Goal: Transaction & Acquisition: Purchase product/service

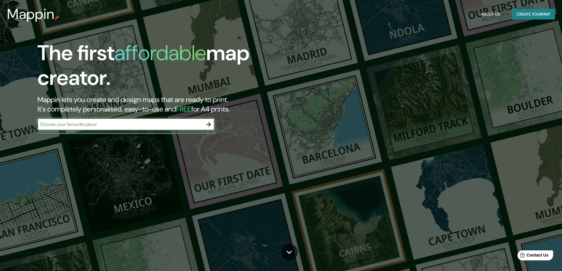
click at [158, 125] on input "text" at bounding box center [119, 124] width 165 height 7
type input "cholula puebla"
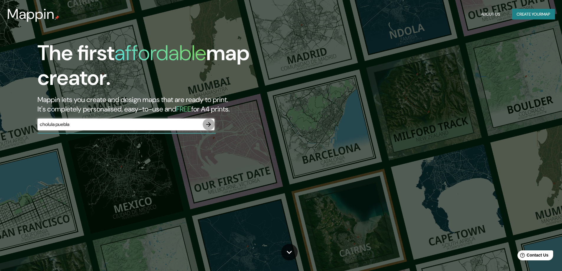
click at [209, 123] on icon "button" at bounding box center [208, 124] width 5 height 5
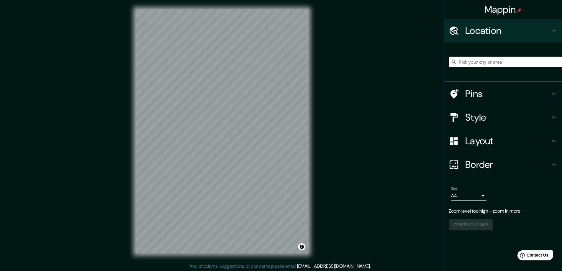
click at [485, 56] on div at bounding box center [505, 62] width 113 height 30
click at [484, 62] on input "Pick your city or area" at bounding box center [505, 62] width 113 height 11
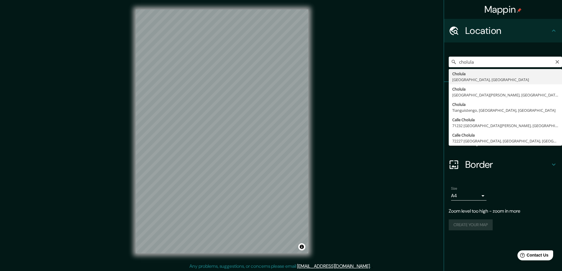
type input "[GEOGRAPHIC_DATA], [GEOGRAPHIC_DATA], [GEOGRAPHIC_DATA]"
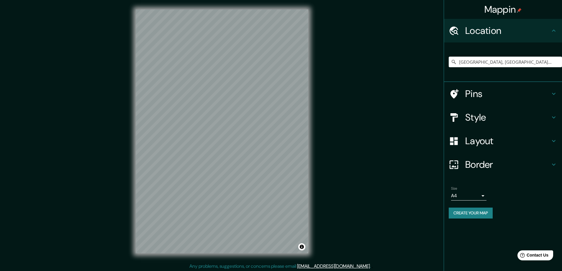
click at [505, 117] on h4 "Style" at bounding box center [507, 118] width 85 height 12
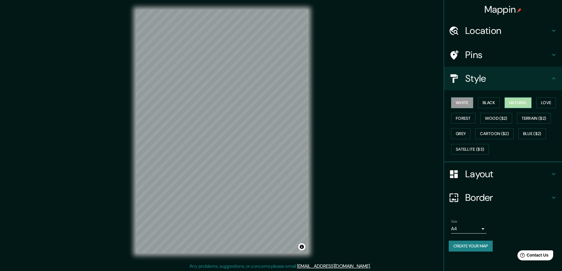
click at [520, 102] on button "Natural" at bounding box center [518, 102] width 27 height 11
click at [549, 103] on button "Love" at bounding box center [545, 102] width 19 height 11
click at [466, 116] on button "Forest" at bounding box center [463, 118] width 24 height 11
click at [499, 117] on button "Wood ($2)" at bounding box center [496, 118] width 32 height 11
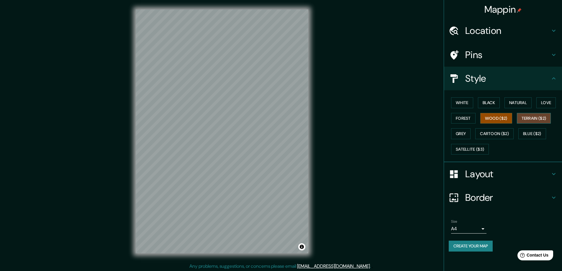
click at [529, 117] on button "Terrain ($2)" at bounding box center [534, 118] width 34 height 11
click at [461, 131] on button "Grey" at bounding box center [460, 133] width 19 height 11
click at [489, 101] on button "Black" at bounding box center [489, 102] width 22 height 11
click at [514, 102] on button "Natural" at bounding box center [518, 102] width 27 height 11
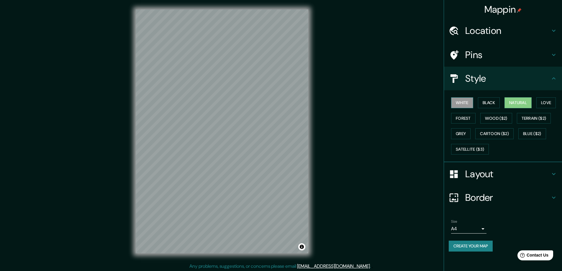
click at [458, 100] on button "White" at bounding box center [462, 102] width 22 height 11
click at [516, 101] on button "Natural" at bounding box center [518, 102] width 27 height 11
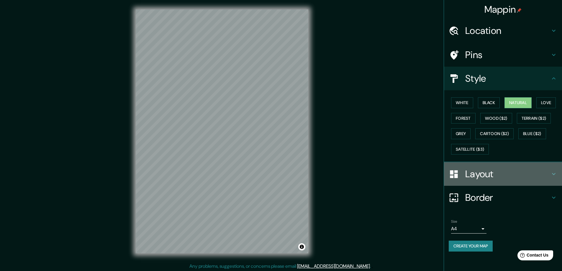
click at [472, 173] on h4 "Layout" at bounding box center [507, 174] width 85 height 12
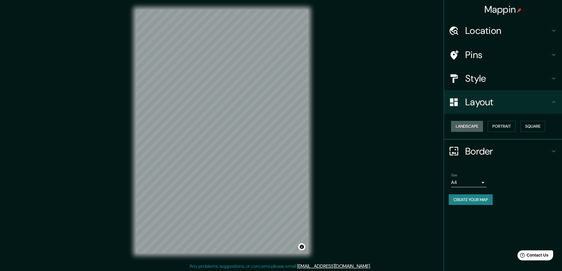
click at [472, 126] on button "Landscape" at bounding box center [467, 126] width 32 height 11
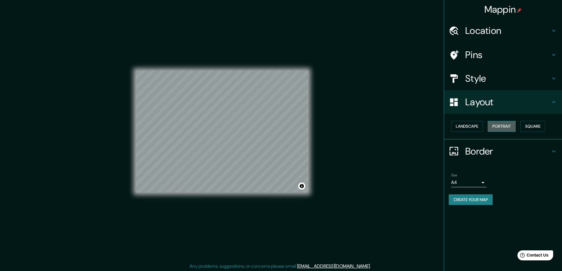
click at [503, 126] on button "Portrait" at bounding box center [502, 126] width 28 height 11
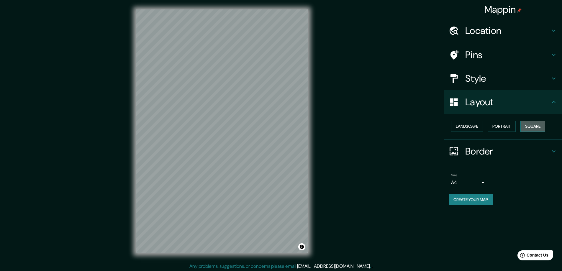
click at [535, 127] on button "Square" at bounding box center [533, 126] width 25 height 11
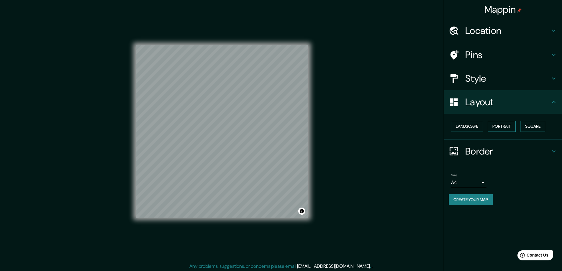
click at [501, 126] on button "Portrait" at bounding box center [502, 126] width 28 height 11
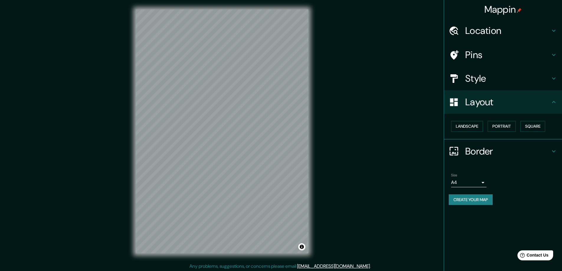
click at [487, 148] on h4 "Border" at bounding box center [507, 151] width 85 height 12
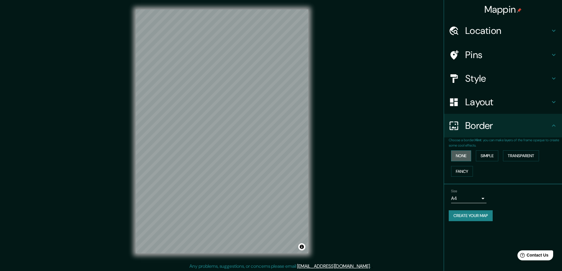
click at [455, 155] on button "None" at bounding box center [461, 155] width 20 height 11
click at [489, 155] on button "Simple" at bounding box center [487, 155] width 22 height 11
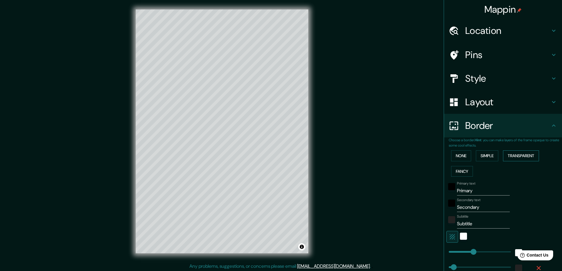
click at [515, 156] on button "Transparent" at bounding box center [521, 155] width 36 height 11
click at [457, 171] on button "Fancy" at bounding box center [462, 171] width 22 height 11
click at [456, 159] on button "None" at bounding box center [461, 155] width 20 height 11
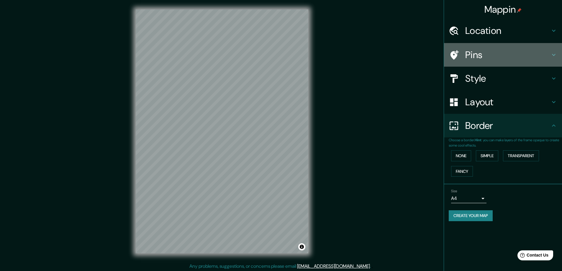
click at [473, 53] on h4 "Pins" at bounding box center [507, 55] width 85 height 12
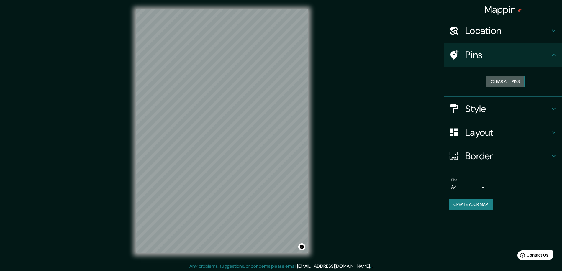
click at [500, 81] on button "Clear all pins" at bounding box center [505, 81] width 38 height 11
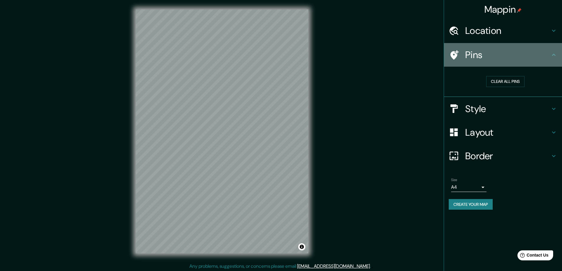
click at [454, 55] on icon at bounding box center [455, 54] width 8 height 9
click at [454, 54] on icon at bounding box center [454, 55] width 10 height 10
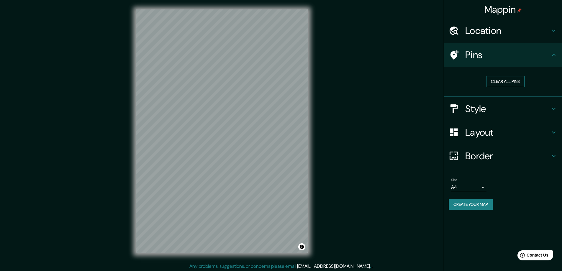
click at [509, 81] on button "Clear all pins" at bounding box center [505, 81] width 38 height 11
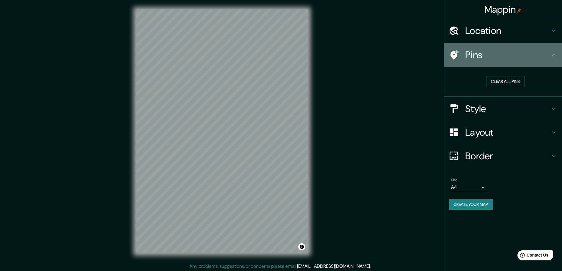
click at [554, 54] on icon at bounding box center [553, 54] width 7 height 7
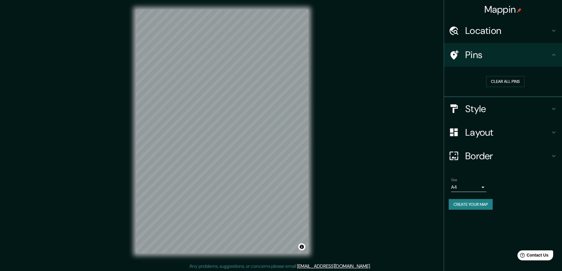
click at [554, 54] on icon at bounding box center [553, 54] width 7 height 7
click at [231, 142] on div at bounding box center [231, 142] width 5 height 5
click at [479, 105] on h4 "Style" at bounding box center [507, 109] width 85 height 12
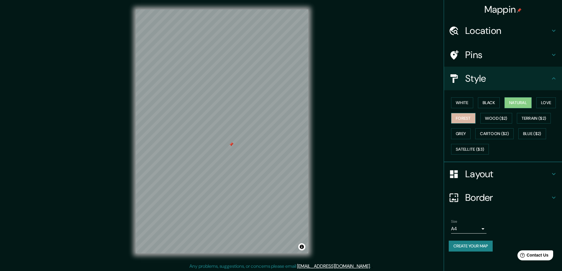
click at [463, 117] on button "Forest" at bounding box center [463, 118] width 24 height 11
click at [463, 101] on button "White" at bounding box center [462, 102] width 22 height 11
click at [516, 101] on button "Natural" at bounding box center [518, 102] width 27 height 11
click at [463, 101] on button "White" at bounding box center [462, 102] width 22 height 11
click at [518, 101] on button "Natural" at bounding box center [518, 102] width 27 height 11
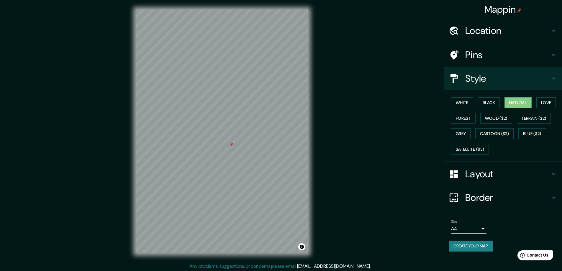
click at [490, 172] on h4 "Layout" at bounding box center [507, 174] width 85 height 12
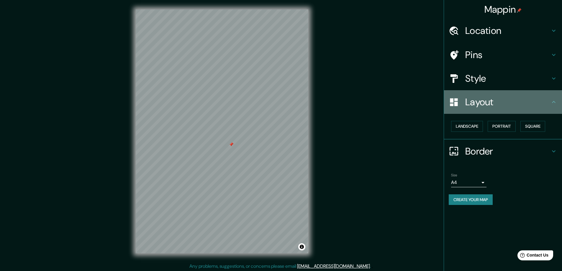
click at [484, 103] on h4 "Layout" at bounding box center [507, 102] width 85 height 12
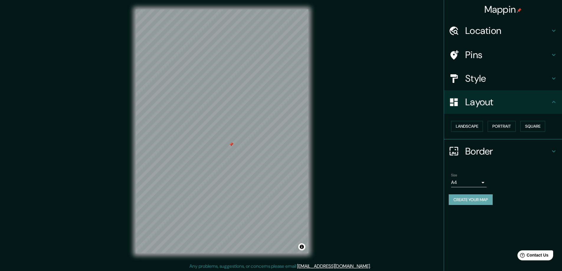
click at [485, 201] on button "Create your map" at bounding box center [471, 199] width 44 height 11
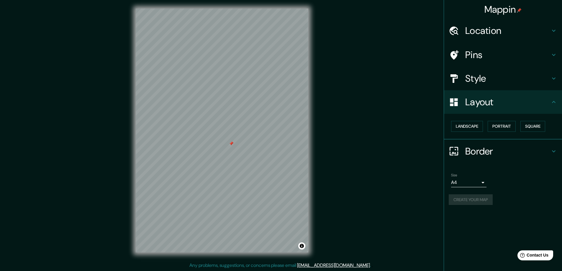
scroll to position [1, 0]
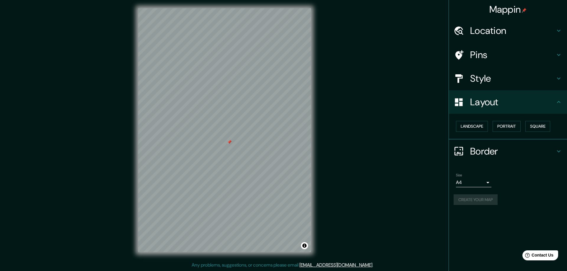
click at [483, 183] on body "Mappin Location [GEOGRAPHIC_DATA], [GEOGRAPHIC_DATA], [GEOGRAPHIC_DATA] Pins St…" at bounding box center [283, 134] width 567 height 271
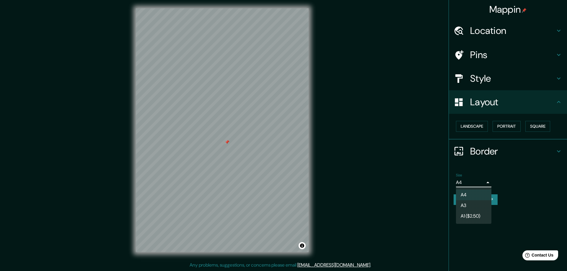
click at [517, 179] on div at bounding box center [283, 135] width 567 height 271
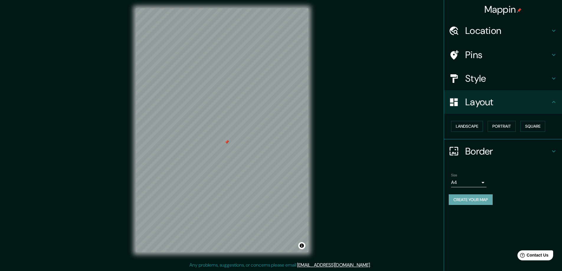
click at [476, 202] on button "Create your map" at bounding box center [471, 199] width 44 height 11
click at [478, 202] on button "Create your map" at bounding box center [471, 199] width 44 height 11
